Goal: Obtain resource: Download file/media

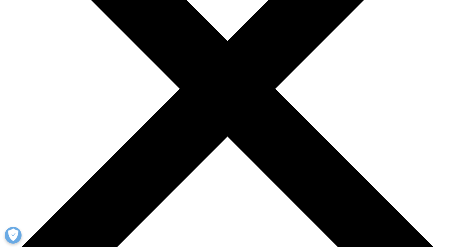
scroll to position [264, 0]
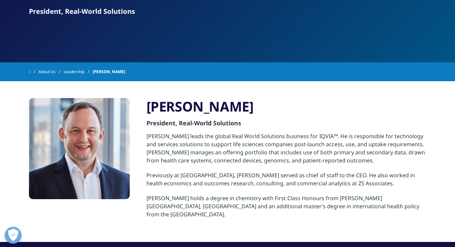
scroll to position [95, 0]
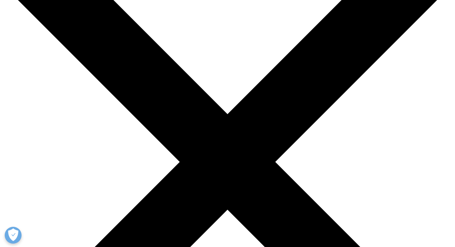
scroll to position [74, 0]
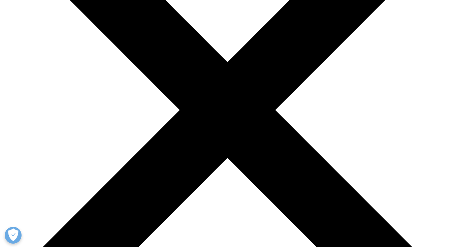
scroll to position [125, 0]
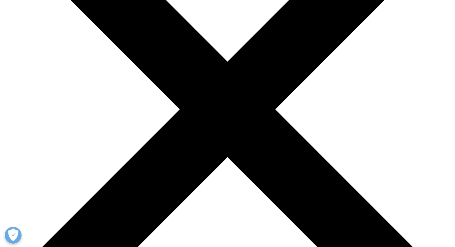
drag, startPoint x: 222, startPoint y: 76, endPoint x: 136, endPoint y: 79, distance: 85.9
copy div "Jon Resnick"
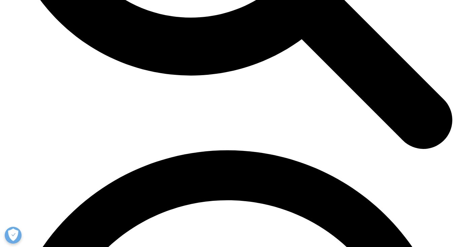
scroll to position [753, 0]
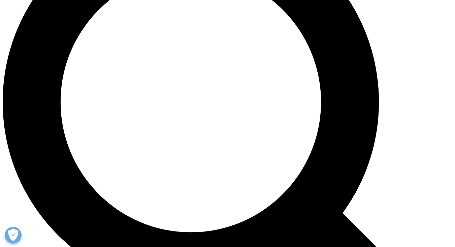
scroll to position [547, 0]
drag, startPoint x: 101, startPoint y: 146, endPoint x: 35, endPoint y: 137, distance: 66.6
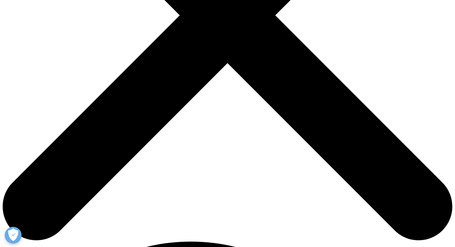
scroll to position [219, 0]
